Goal: Check status: Check status

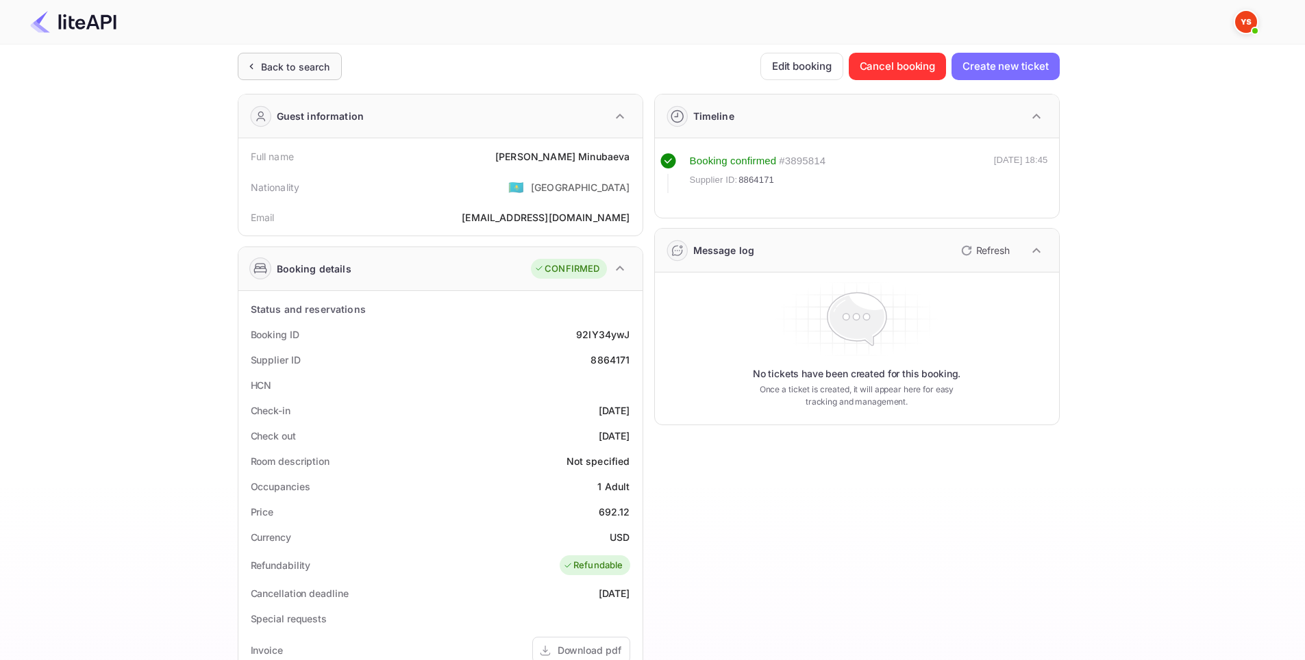
click at [303, 74] on div "Back to search" at bounding box center [290, 66] width 104 height 27
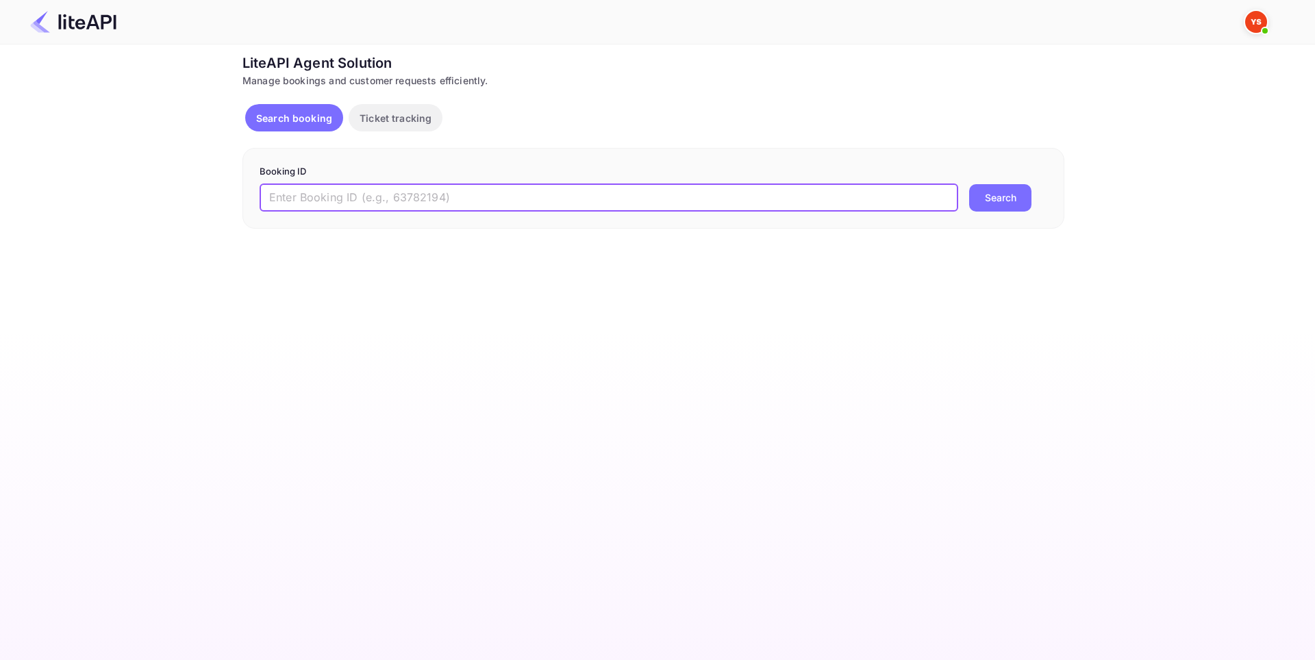
paste input "7854303"
type input "7854303"
click at [1007, 213] on div "Booking ID 7854303 ​ Search" at bounding box center [653, 188] width 822 height 81
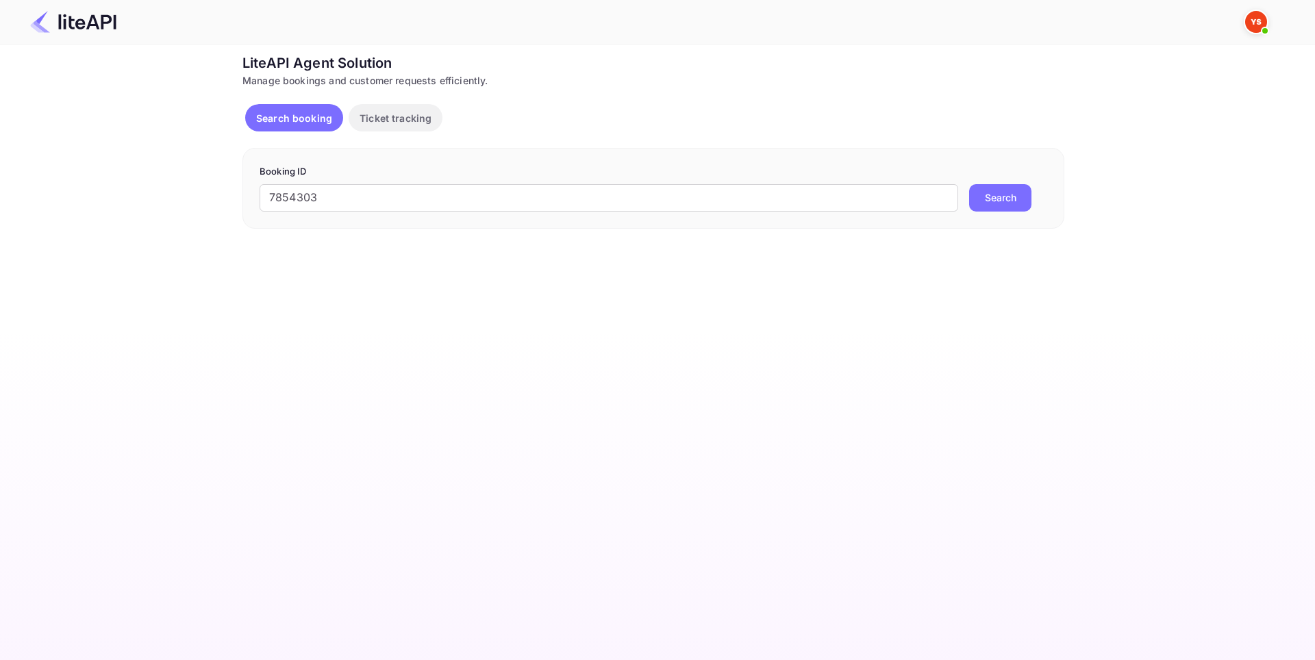
click at [1007, 207] on button "Search" at bounding box center [1000, 197] width 62 height 27
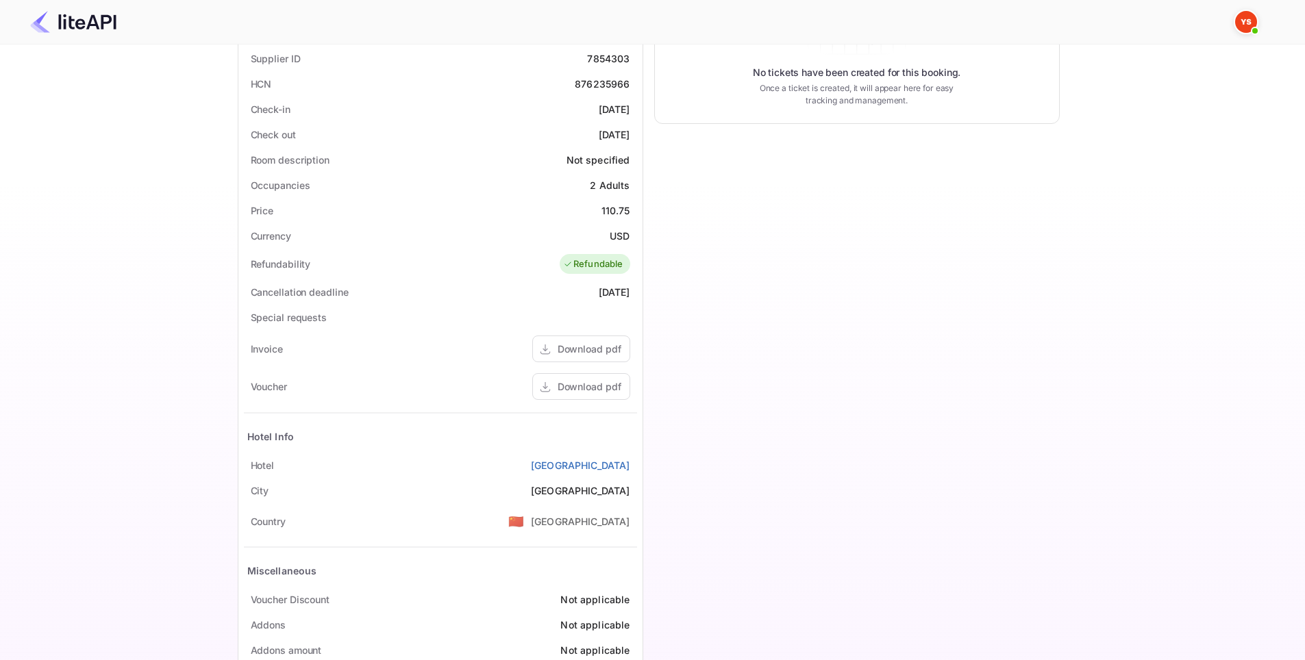
scroll to position [336, 0]
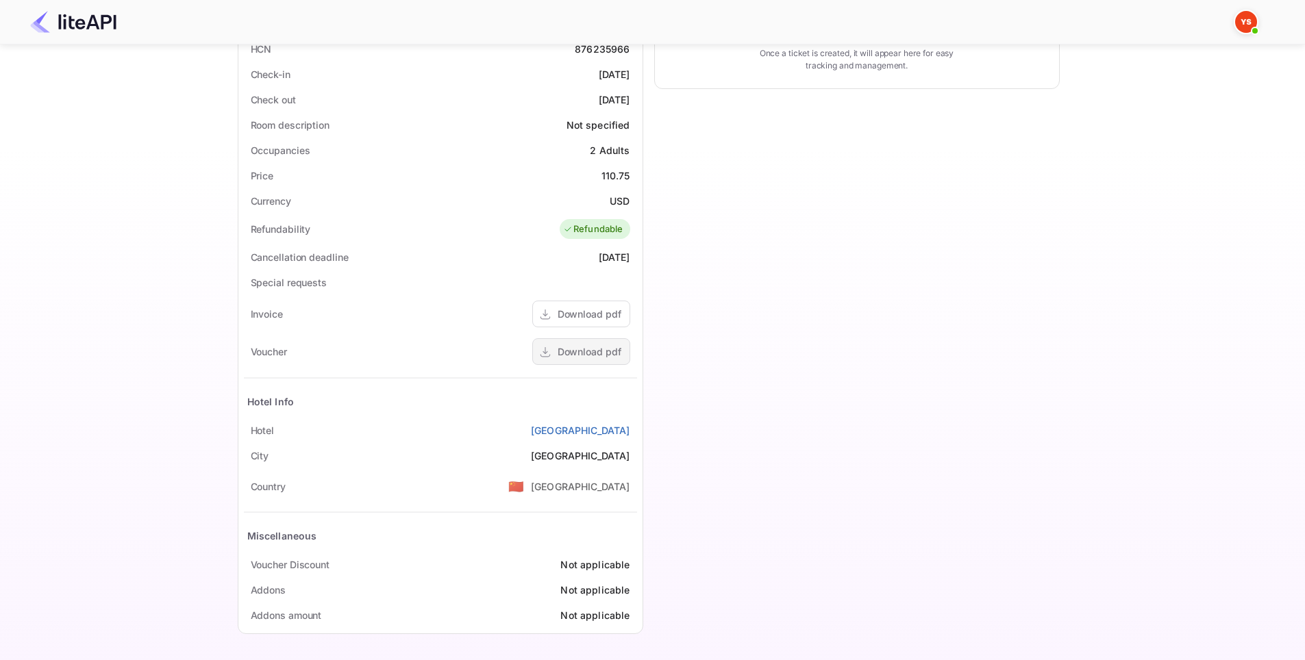
click at [571, 349] on div "Download pdf" at bounding box center [589, 351] width 64 height 14
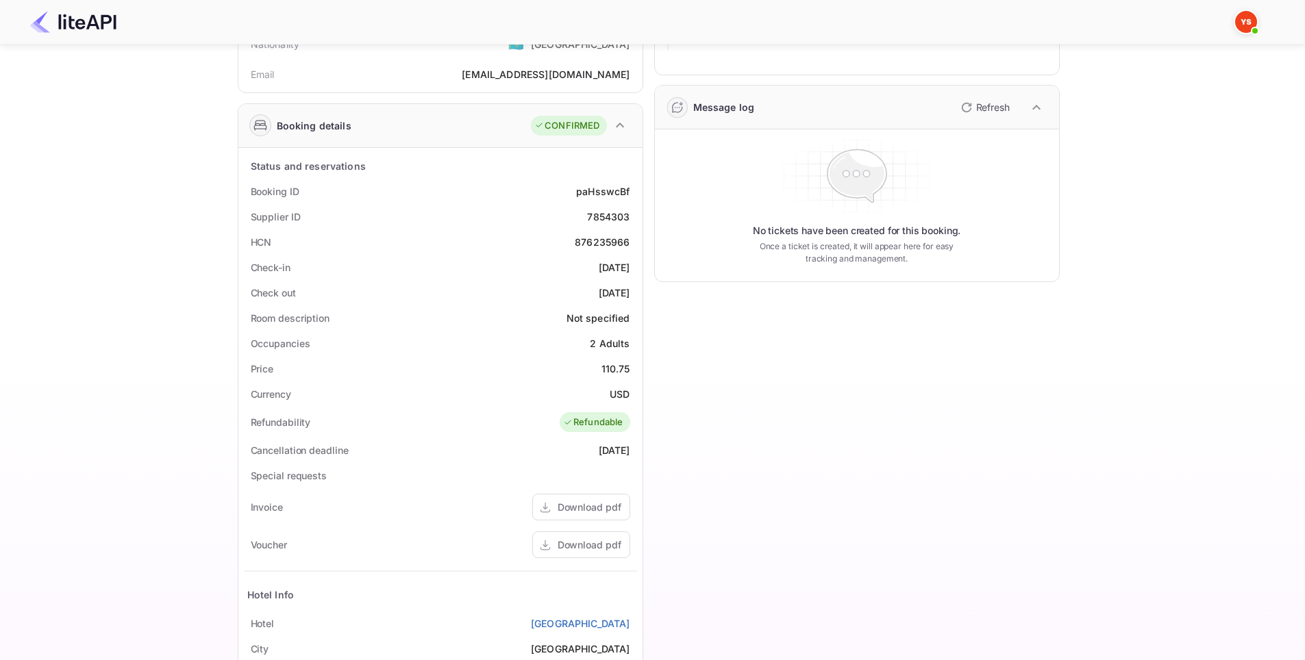
scroll to position [0, 0]
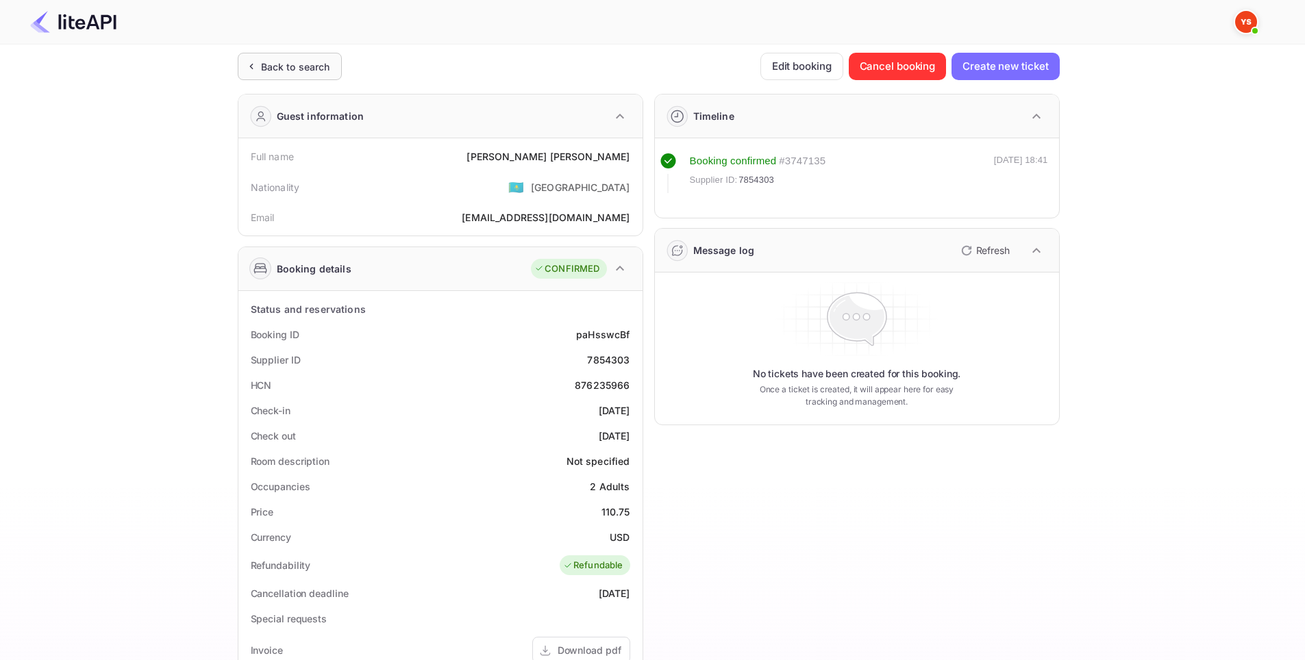
click at [310, 79] on div "Back to search" at bounding box center [290, 66] width 104 height 27
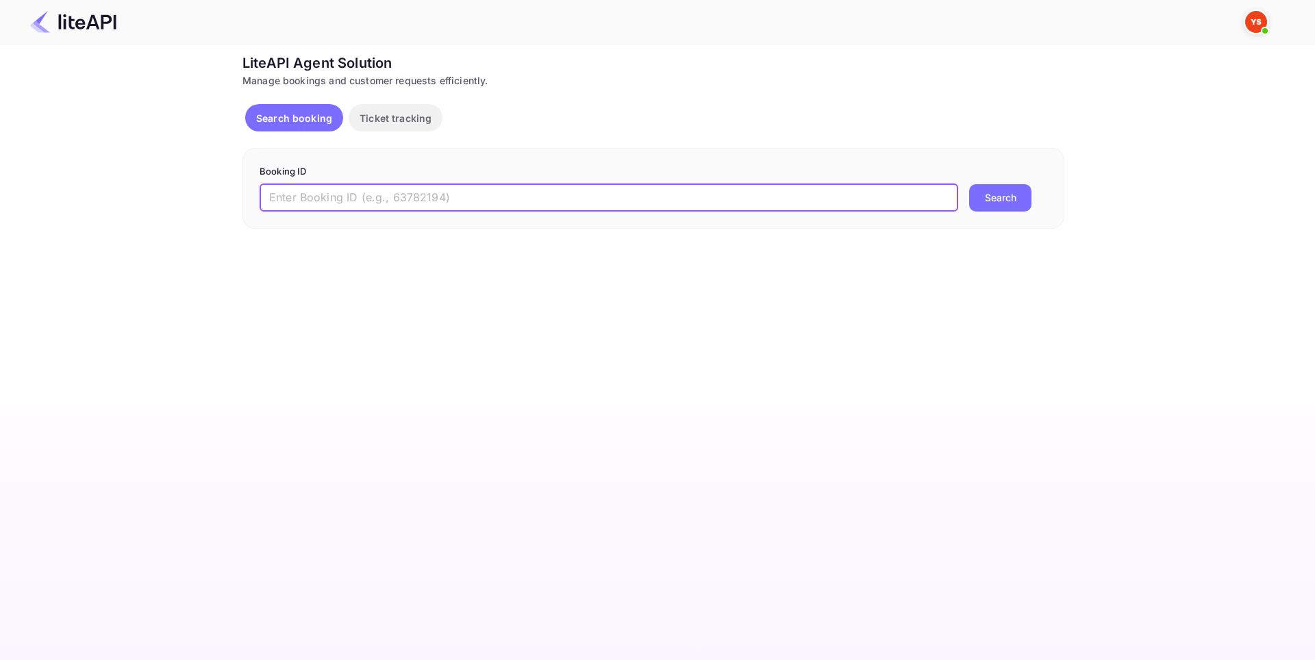
paste input "9031289"
type input "9031289"
click at [1006, 189] on button "Search" at bounding box center [1000, 197] width 62 height 27
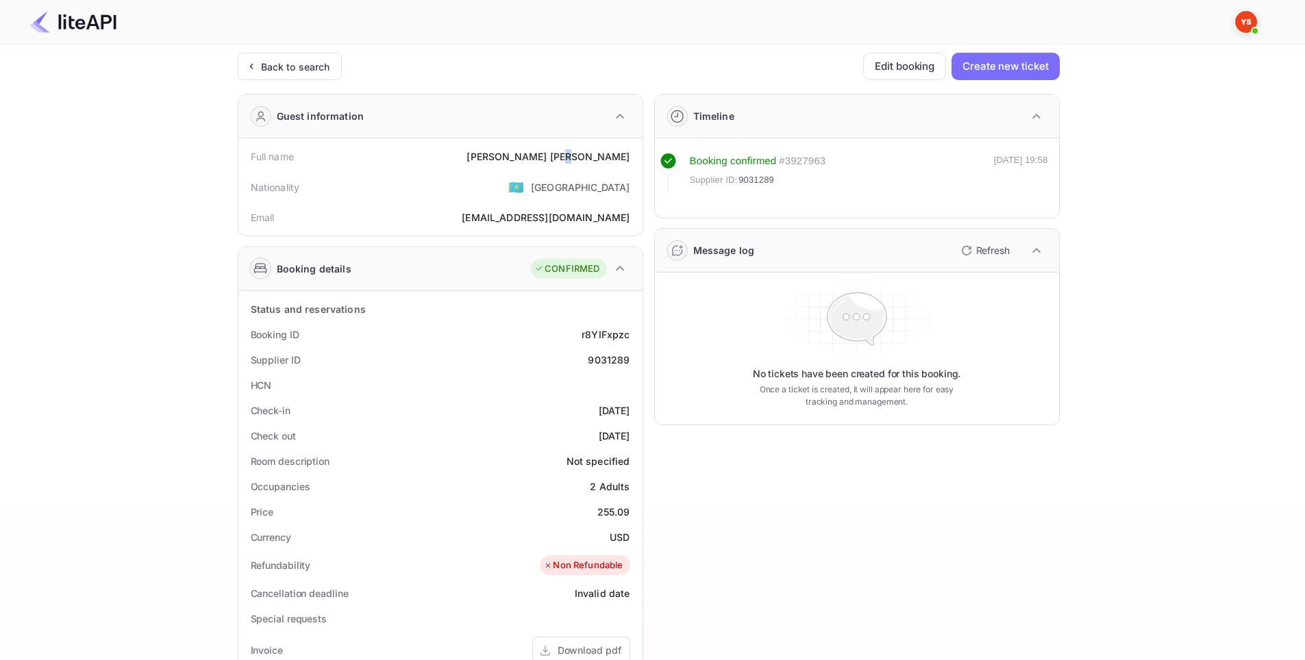
click at [609, 158] on div "[PERSON_NAME]" at bounding box center [547, 156] width 163 height 14
drag, startPoint x: 634, startPoint y: 158, endPoint x: 557, endPoint y: 158, distance: 77.4
click at [557, 158] on div "Full name [PERSON_NAME]" at bounding box center [440, 156] width 393 height 25
copy div "[PERSON_NAME]"
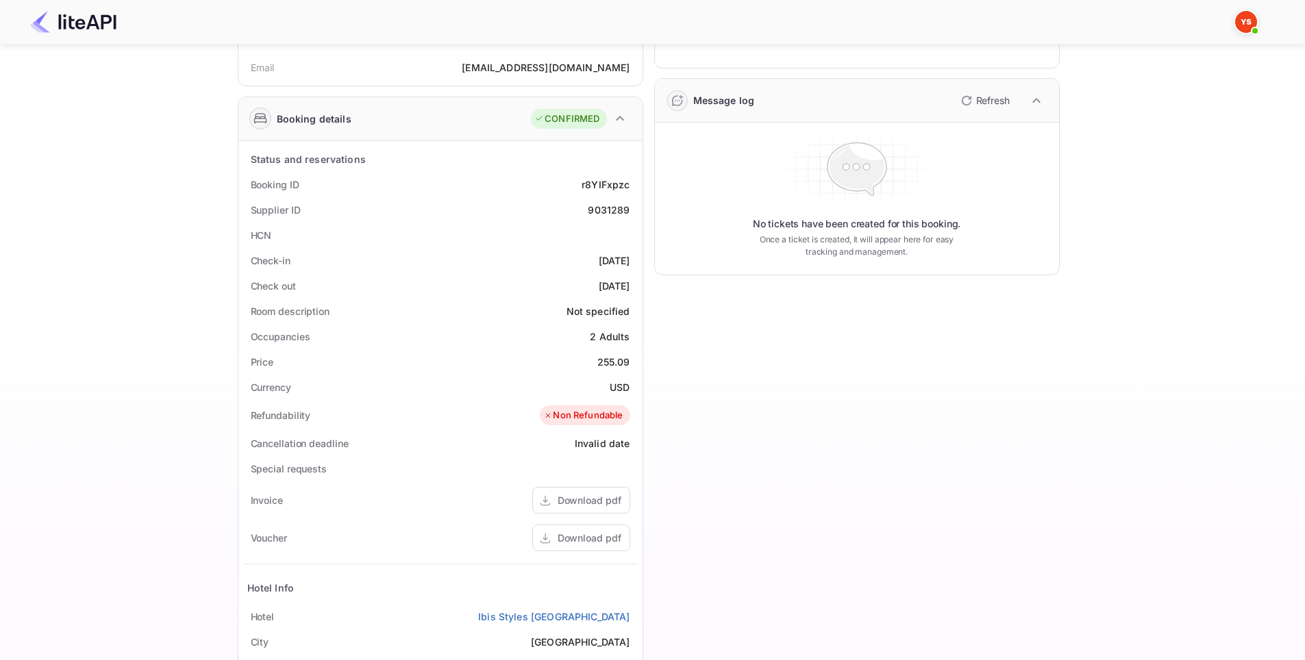
scroll to position [205, 0]
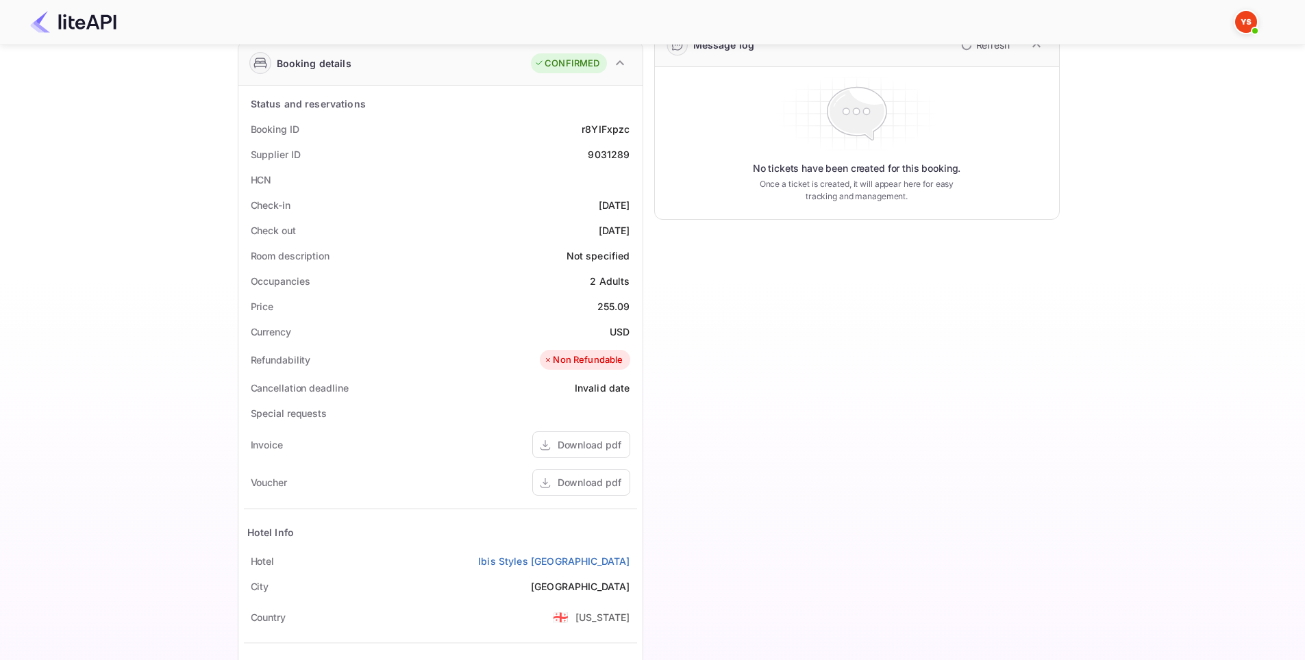
drag, startPoint x: 634, startPoint y: 207, endPoint x: 573, endPoint y: 207, distance: 61.6
click at [573, 207] on div "Check-in [DATE]" at bounding box center [440, 204] width 393 height 25
copy div "[DATE]"
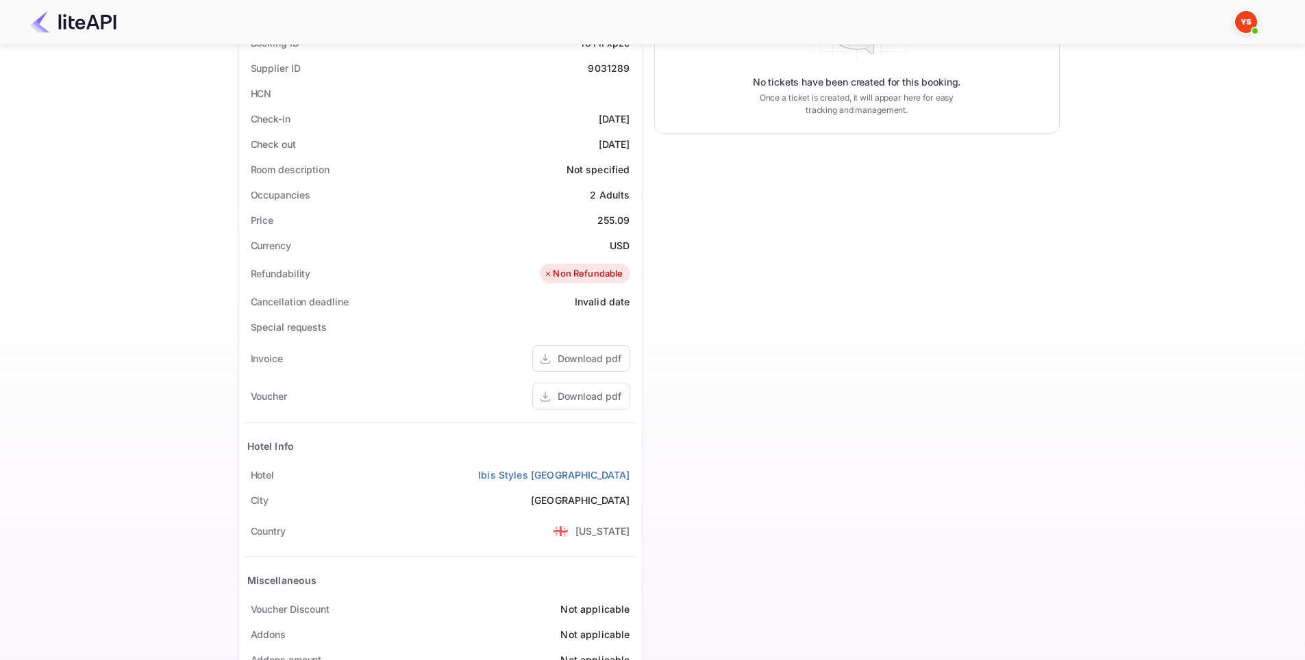
scroll to position [336, 0]
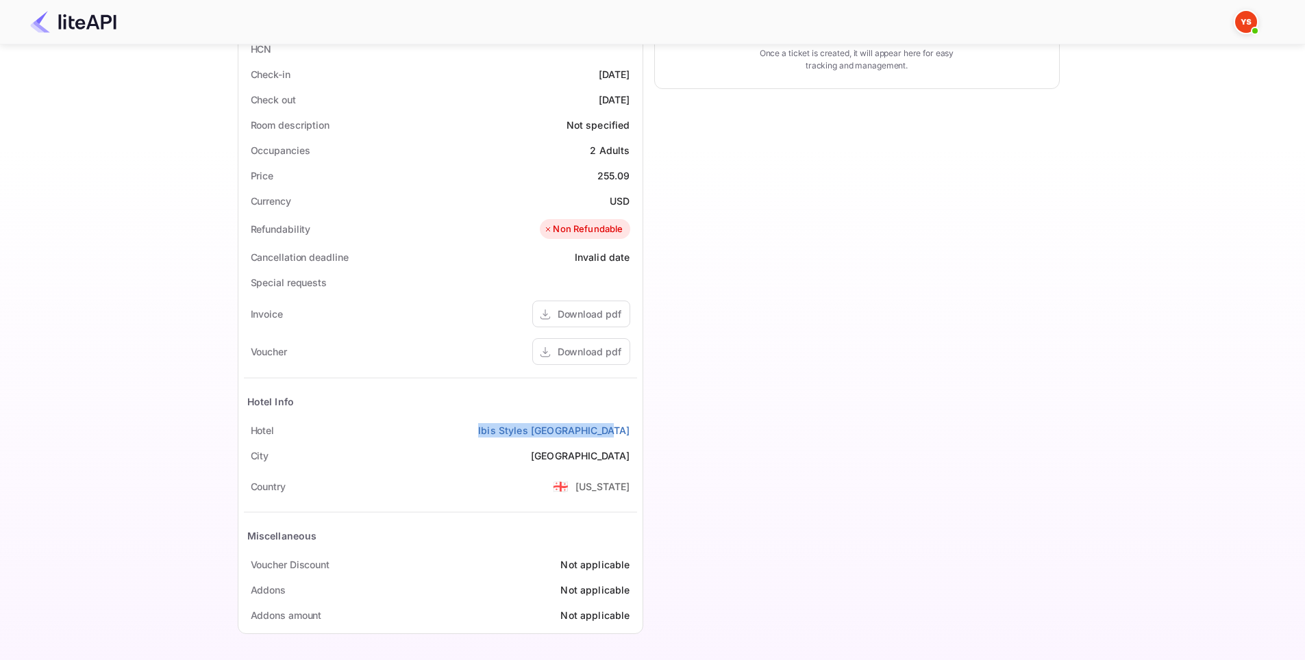
drag, startPoint x: 634, startPoint y: 433, endPoint x: 514, endPoint y: 423, distance: 119.6
click at [514, 423] on div "Hotel Ibis Styles [GEOGRAPHIC_DATA]" at bounding box center [440, 430] width 393 height 25
copy link "Ibis Styles [GEOGRAPHIC_DATA]"
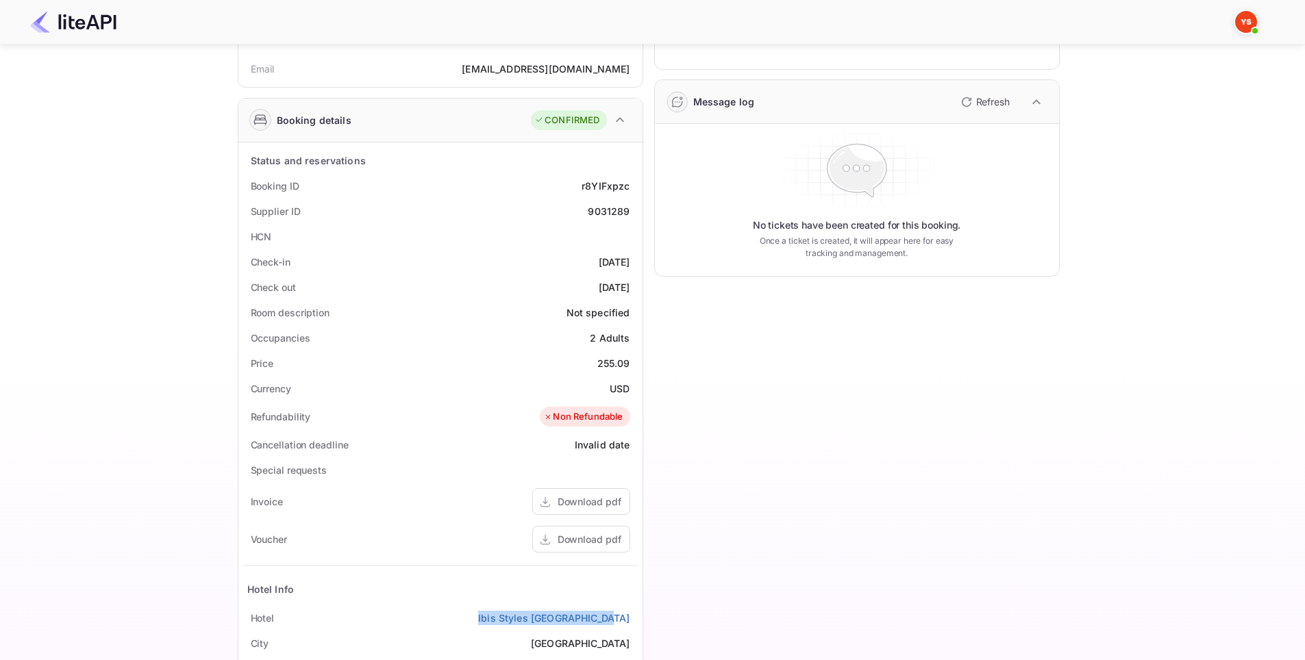
scroll to position [205, 0]
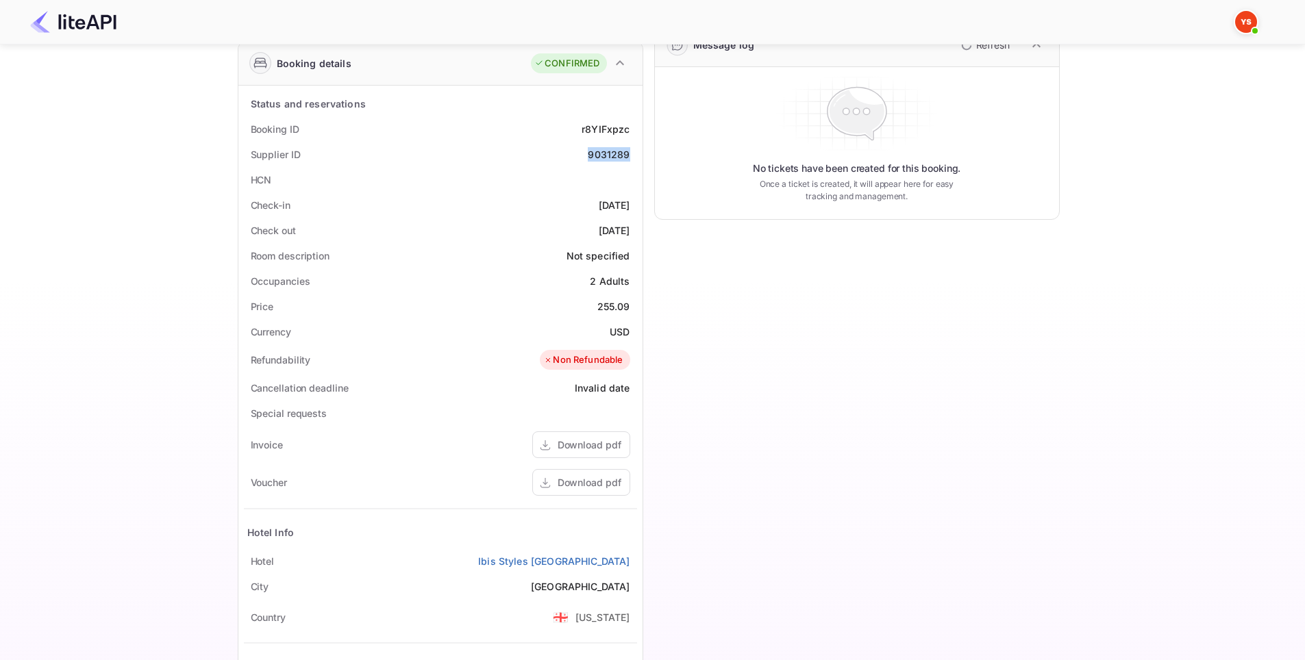
drag, startPoint x: 631, startPoint y: 155, endPoint x: 590, endPoint y: 159, distance: 42.0
click at [590, 159] on div "Supplier ID 9031289" at bounding box center [440, 154] width 393 height 25
copy div "9031289"
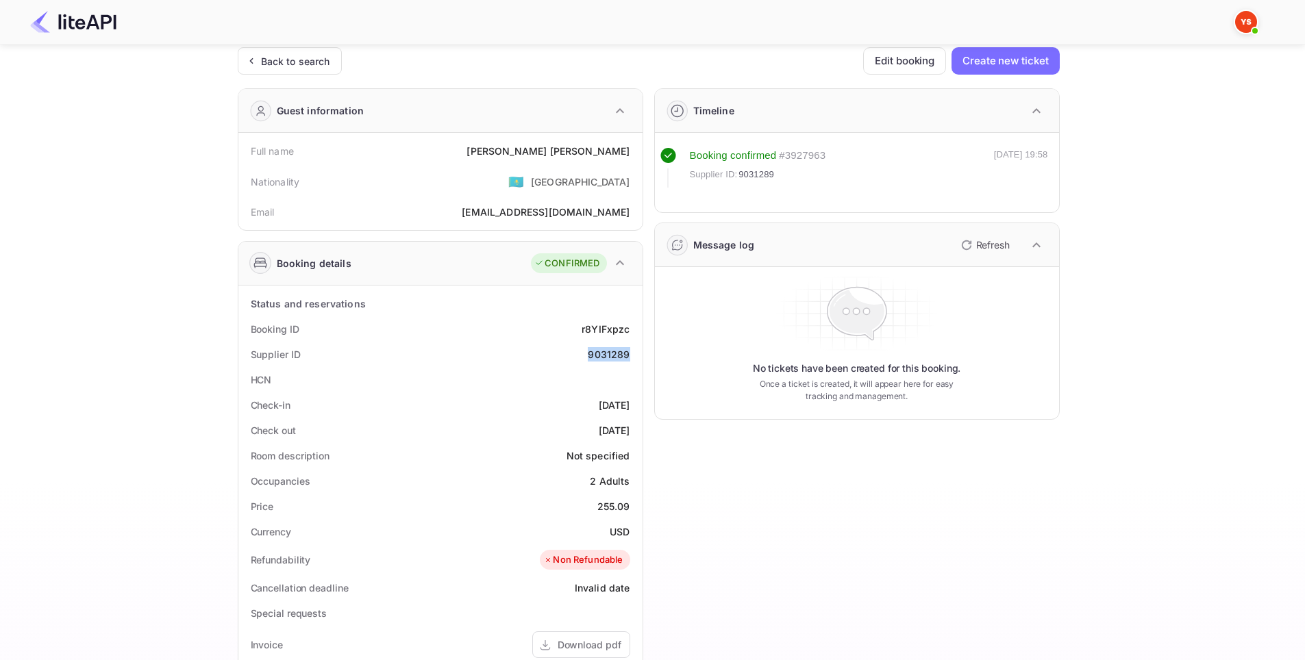
scroll to position [0, 0]
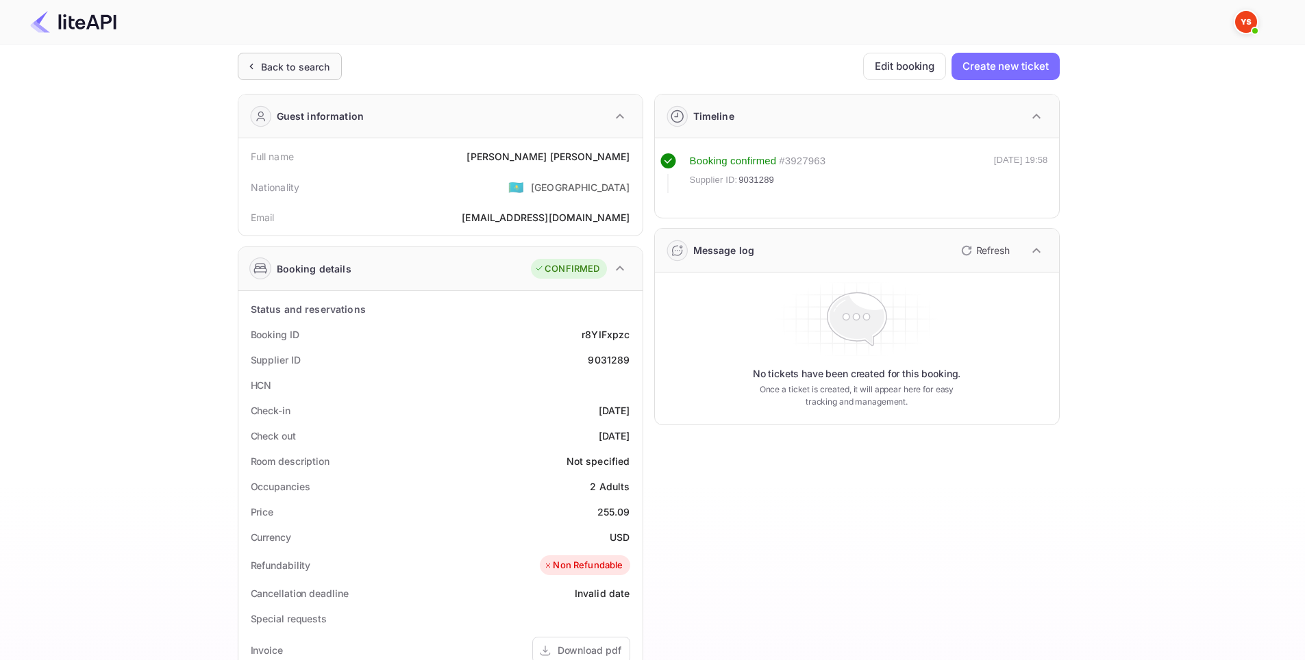
click at [301, 66] on div "Back to search" at bounding box center [295, 67] width 69 height 14
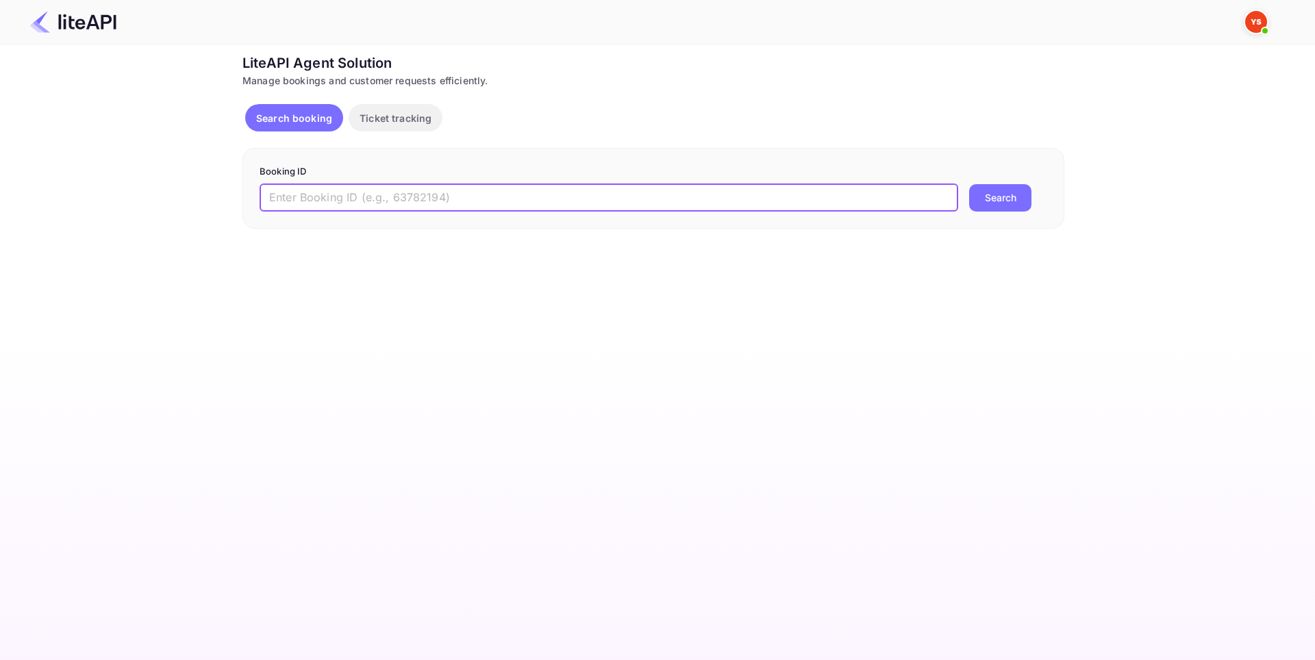
paste input "9023277"
type input "9023277"
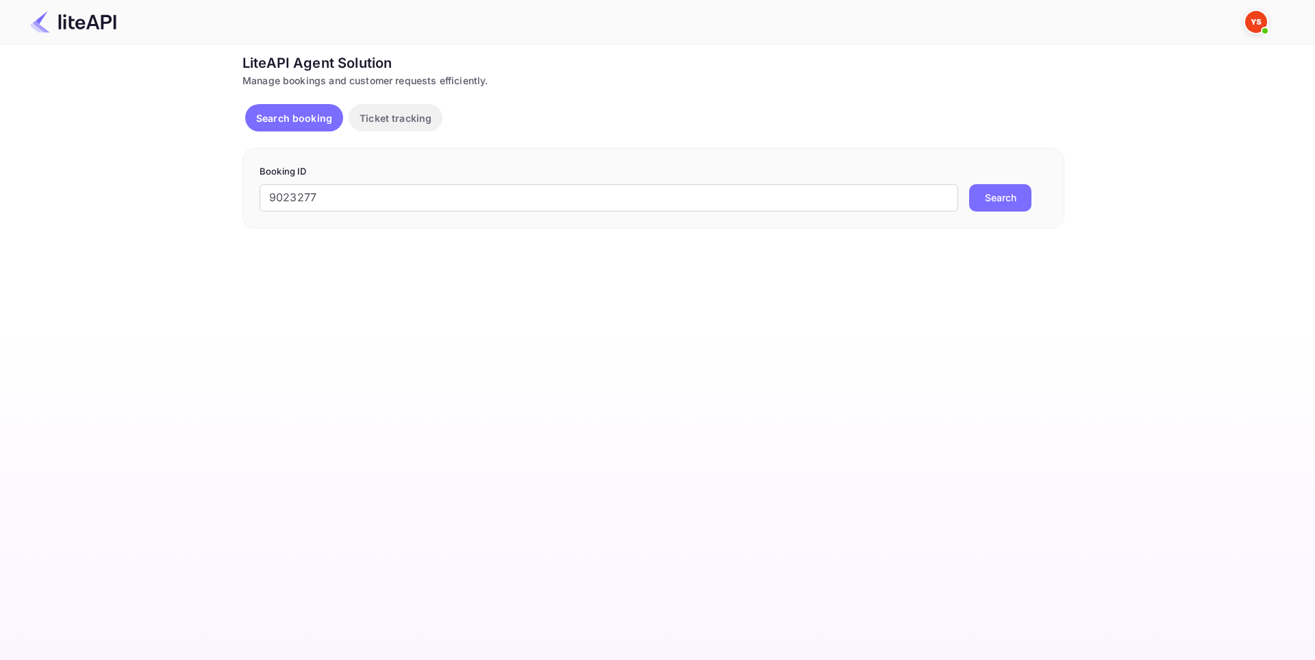
click at [1011, 197] on button "Search" at bounding box center [1000, 197] width 62 height 27
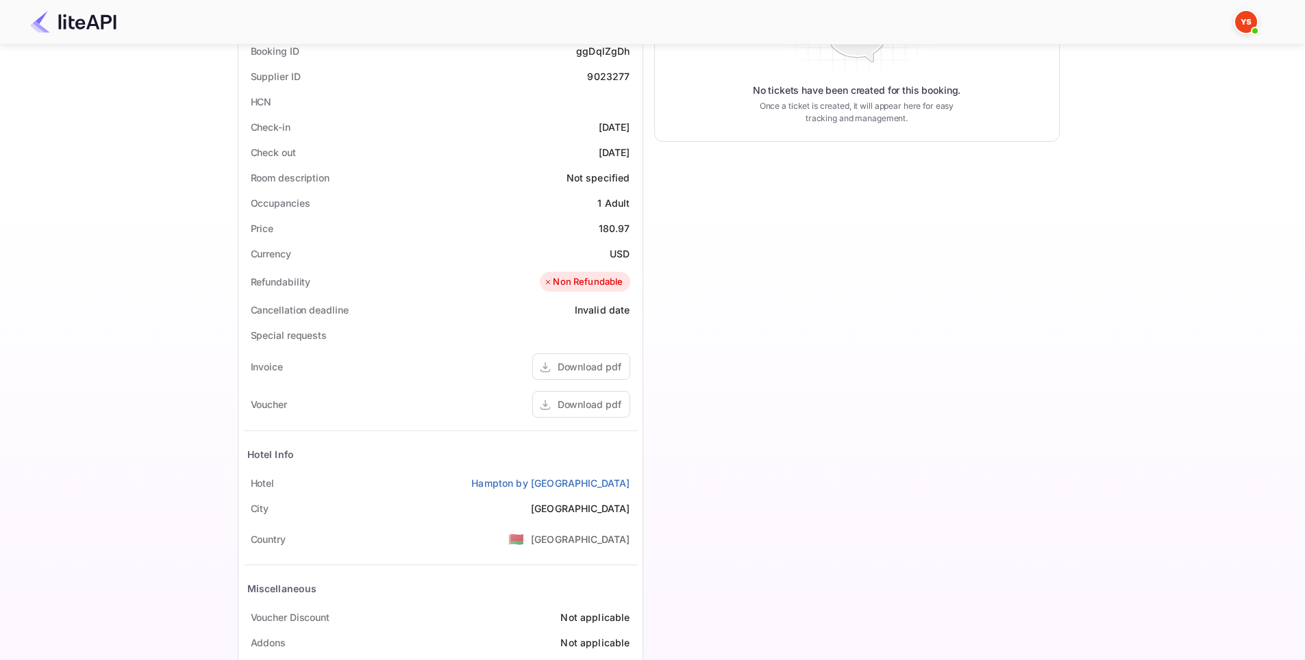
scroll to position [131, 0]
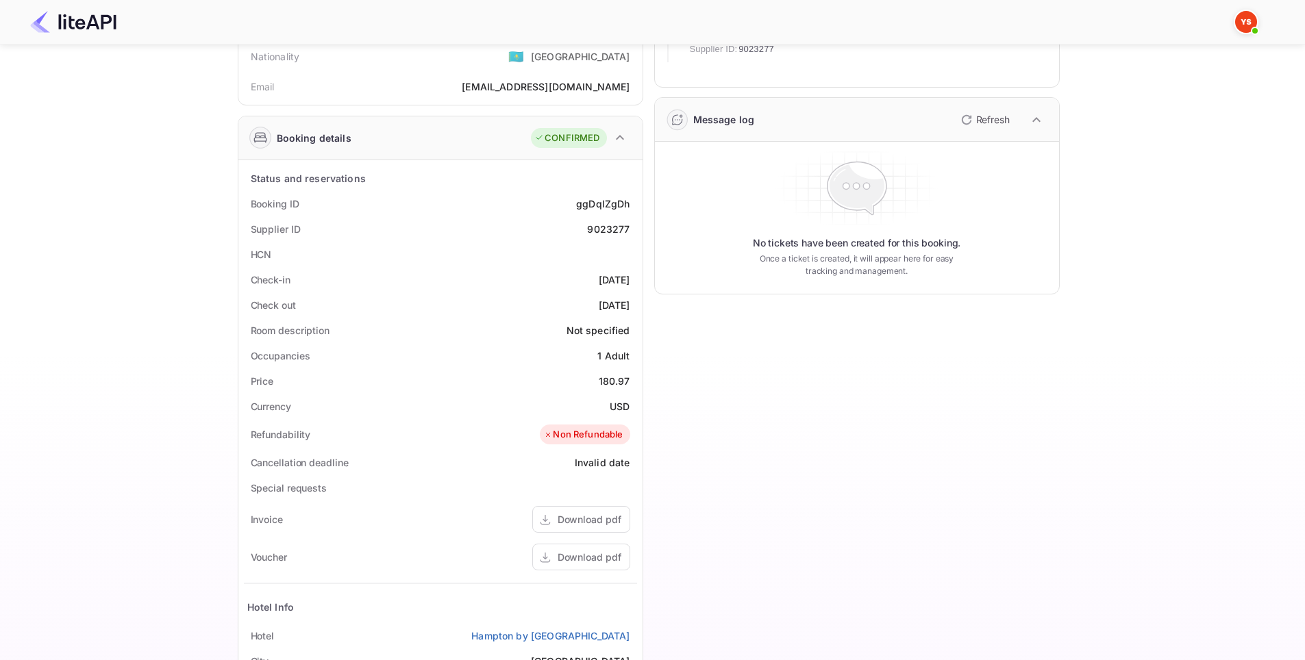
drag, startPoint x: 631, startPoint y: 284, endPoint x: 568, endPoint y: 281, distance: 63.1
click at [568, 281] on div "Check-in [DATE]" at bounding box center [440, 279] width 393 height 25
copy div "[DATE]"
click at [686, 371] on div "Timeline Booking confirmed # 3926525 Supplier ID: 9023277 [DATE] 10:05 Message …" at bounding box center [851, 400] width 416 height 897
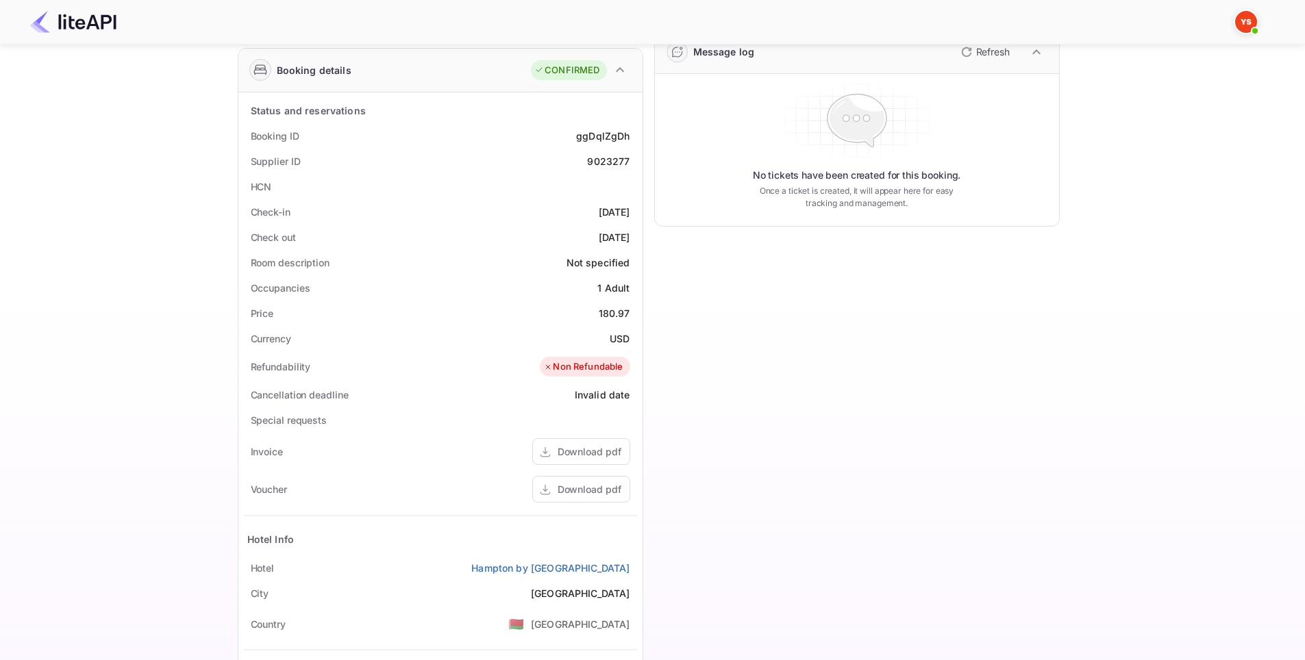
scroll to position [336, 0]
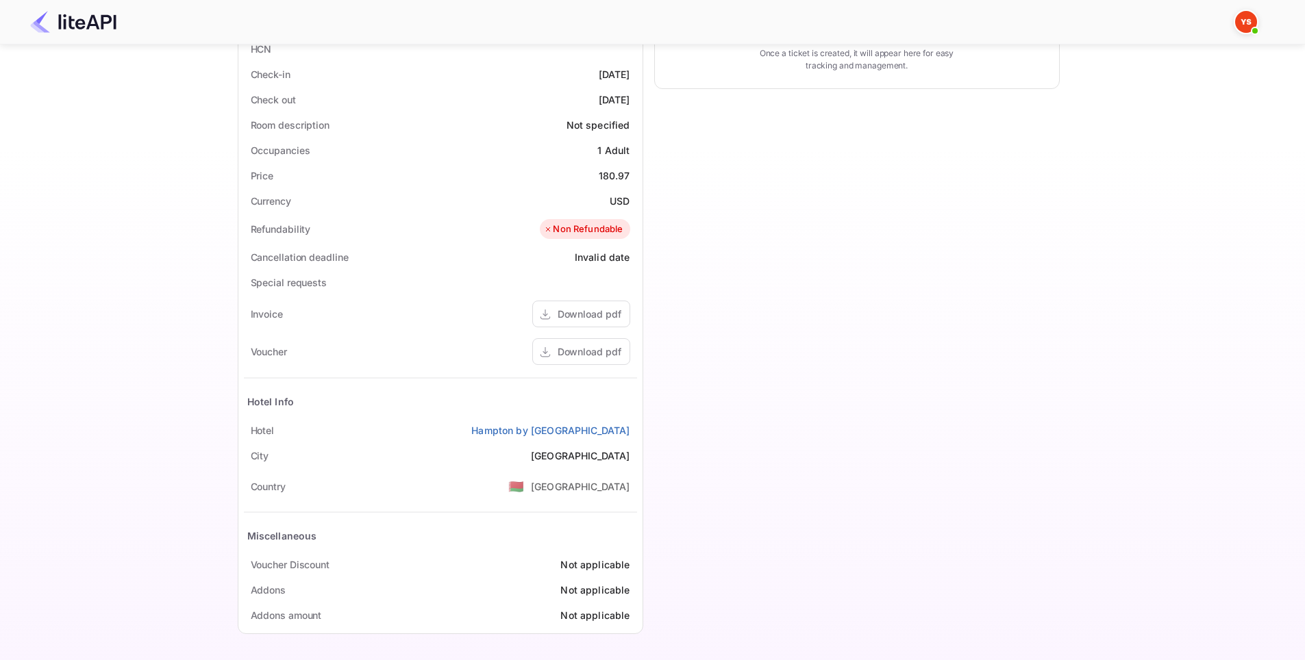
drag, startPoint x: 636, startPoint y: 427, endPoint x: 455, endPoint y: 427, distance: 180.1
click at [455, 427] on div "[GEOGRAPHIC_DATA] by [GEOGRAPHIC_DATA]" at bounding box center [440, 430] width 393 height 25
copy link "Hampton by [GEOGRAPHIC_DATA]"
click at [804, 340] on div "Timeline Booking confirmed # 3926525 Supplier ID: 9023277 [DATE] 10:05 Message …" at bounding box center [851, 195] width 416 height 897
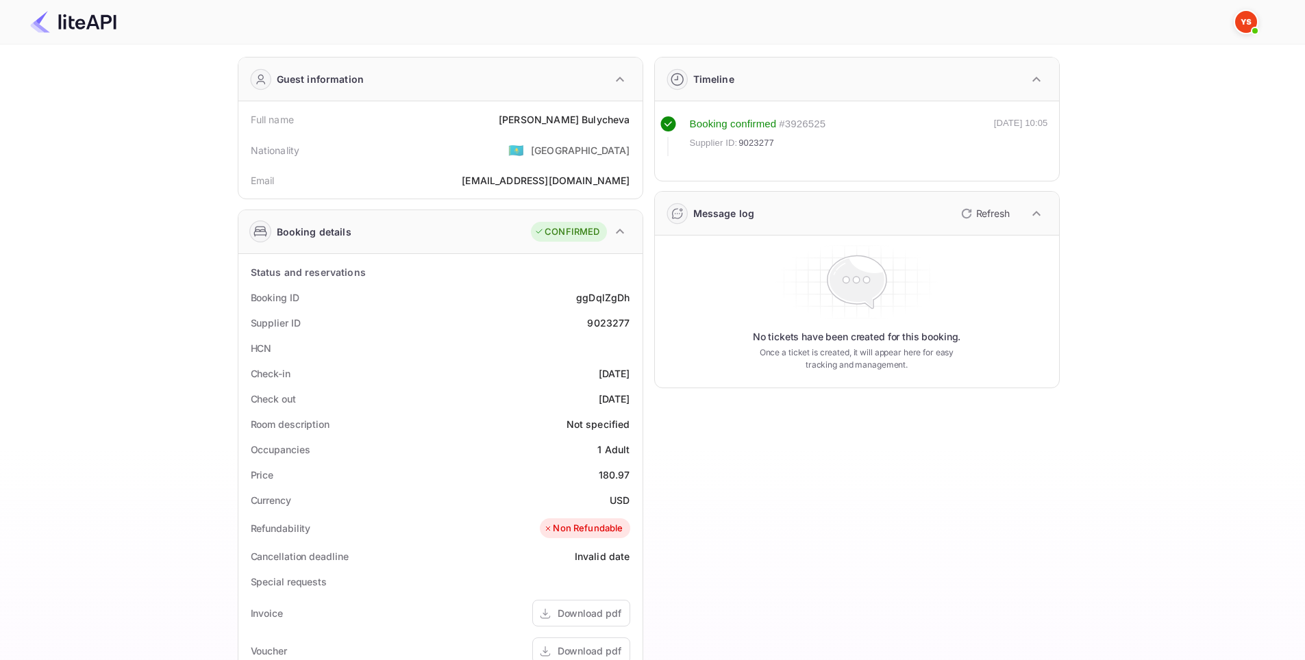
scroll to position [0, 0]
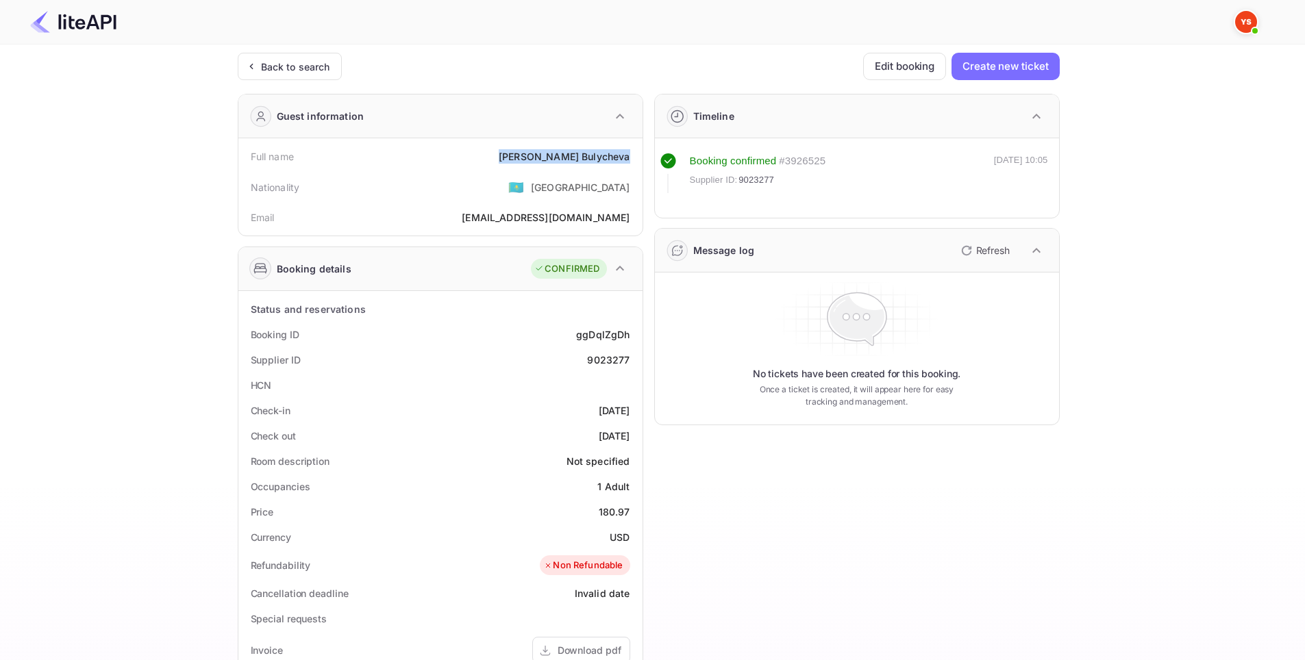
drag, startPoint x: 631, startPoint y: 159, endPoint x: 553, endPoint y: 160, distance: 77.4
click at [553, 160] on div "Full name [PERSON_NAME]" at bounding box center [440, 156] width 393 height 25
copy div "[PERSON_NAME]"
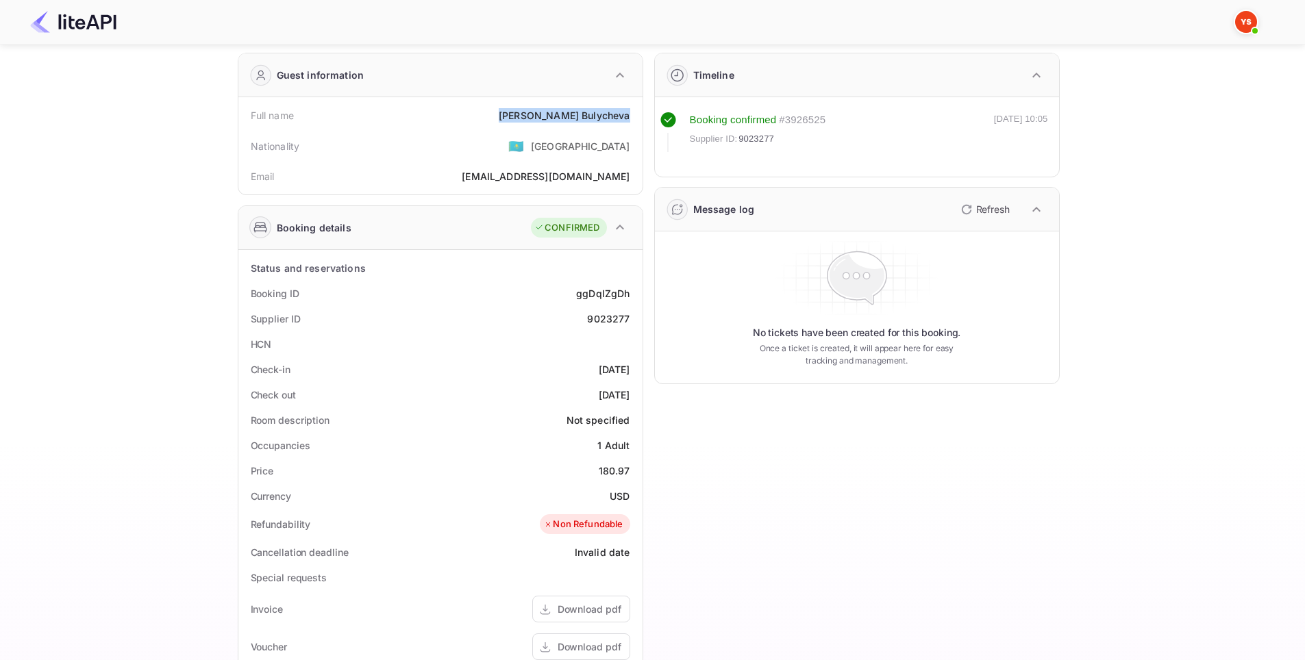
scroll to position [336, 0]
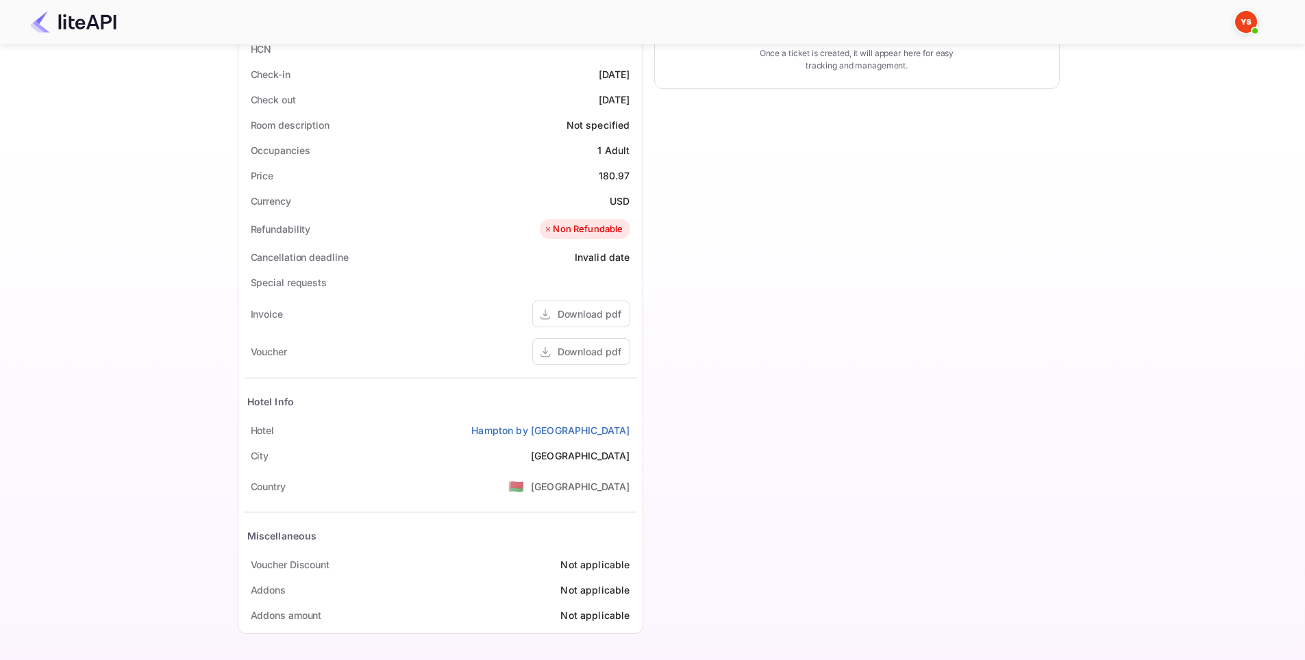
drag, startPoint x: 633, startPoint y: 433, endPoint x: 461, endPoint y: 442, distance: 172.1
click at [458, 440] on div "[GEOGRAPHIC_DATA] by [GEOGRAPHIC_DATA]" at bounding box center [440, 430] width 393 height 25
copy link "Hampton by [GEOGRAPHIC_DATA]"
